Goal: Check status: Check status

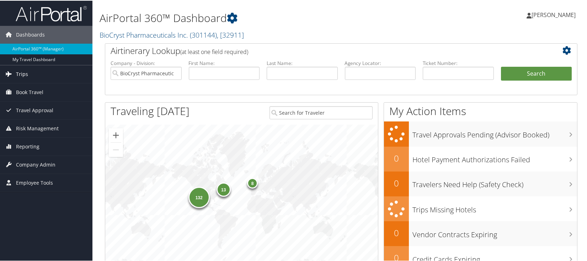
click at [20, 73] on span "Trips" at bounding box center [22, 74] width 12 height 18
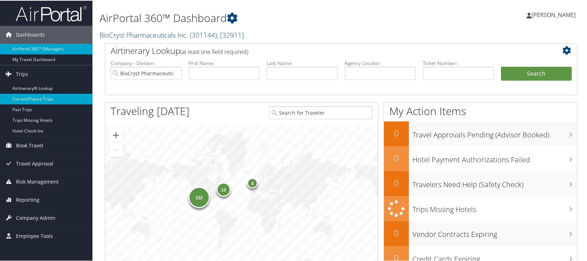
click at [24, 97] on link "Current/Future Trips" at bounding box center [46, 98] width 92 height 11
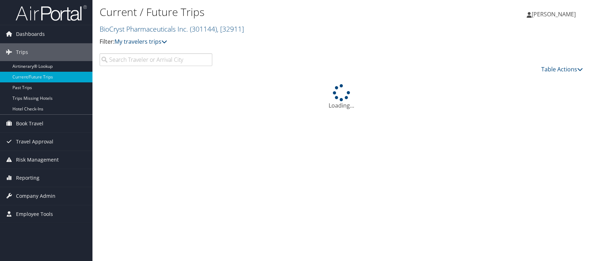
click at [135, 63] on input "search" at bounding box center [156, 59] width 113 height 13
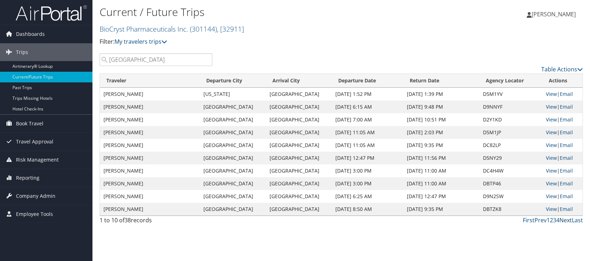
type input "[GEOGRAPHIC_DATA]"
click at [563, 223] on link "Next" at bounding box center [565, 220] width 12 height 8
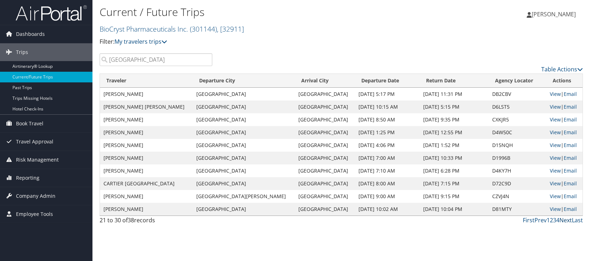
click at [571, 222] on link "Next" at bounding box center [565, 220] width 12 height 8
